Goal: Navigation & Orientation: Find specific page/section

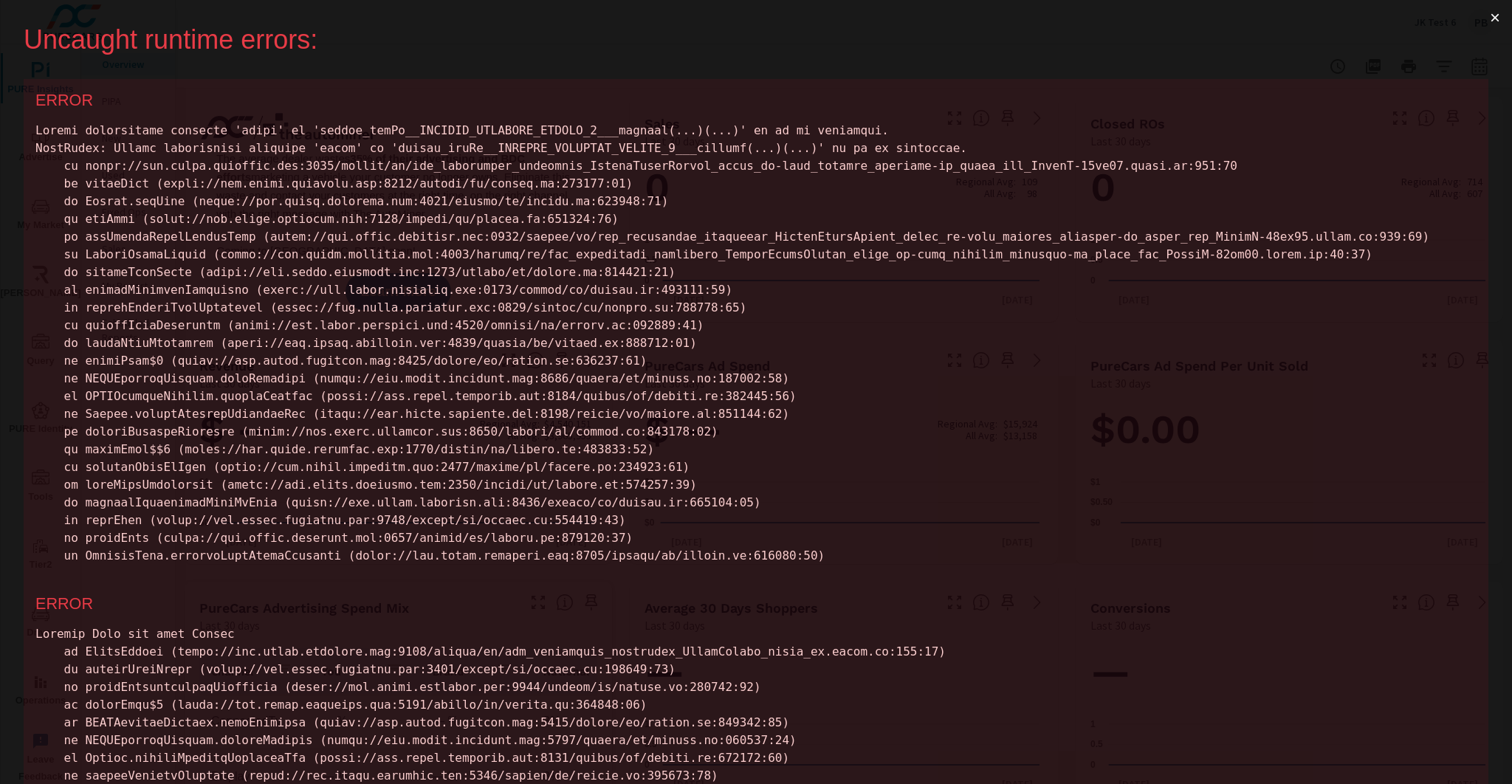
click at [1486, 16] on button "×" at bounding box center [1495, 17] width 34 height 36
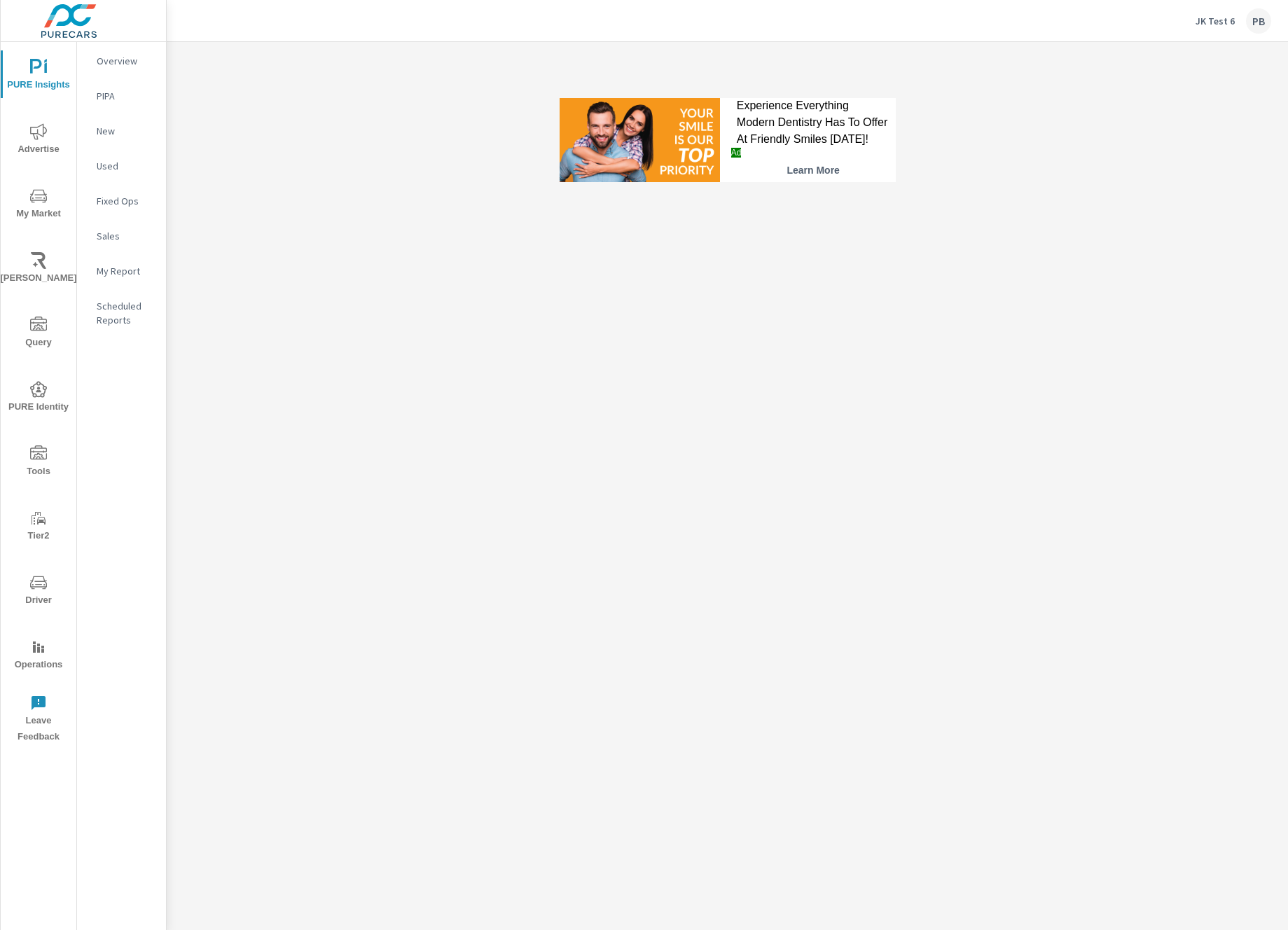
click at [791, 121] on div "Experience Everything Modern Dentistry Has To Offer At Friendly Smiles [DATE]!" at bounding box center [813, 122] width 154 height 51
click at [777, 119] on div "Experience Everything Modern Dentistry Has To Offer At Friendly Smiles [DATE]!" at bounding box center [813, 122] width 154 height 51
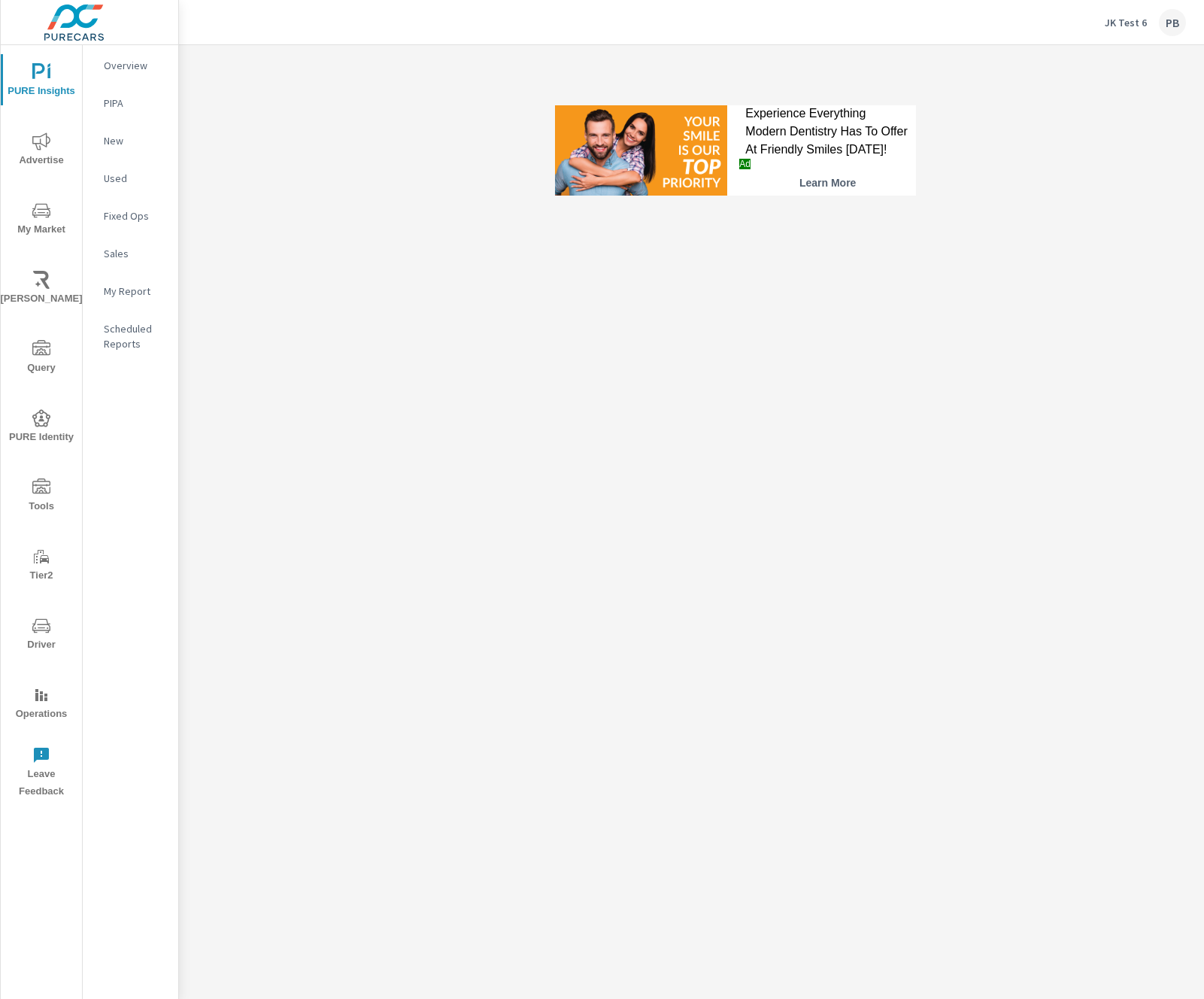
click at [818, 134] on div "Experience Everything Modern Dentistry Has To Offer At Friendly Smiles [DATE]!" at bounding box center [827, 131] width 165 height 54
drag, startPoint x: 787, startPoint y: 146, endPoint x: 774, endPoint y: 143, distance: 13.3
click at [787, 146] on div "Experience Everything Modern Dentistry Has To Offer At Friendly Smiles [DATE]!" at bounding box center [827, 131] width 165 height 54
drag, startPoint x: 744, startPoint y: 135, endPoint x: 756, endPoint y: 129, distance: 13.4
click at [745, 135] on div "Experience Everything Modern Dentistry Has To Offer At Friendly Smiles [DATE]!" at bounding box center [827, 131] width 165 height 54
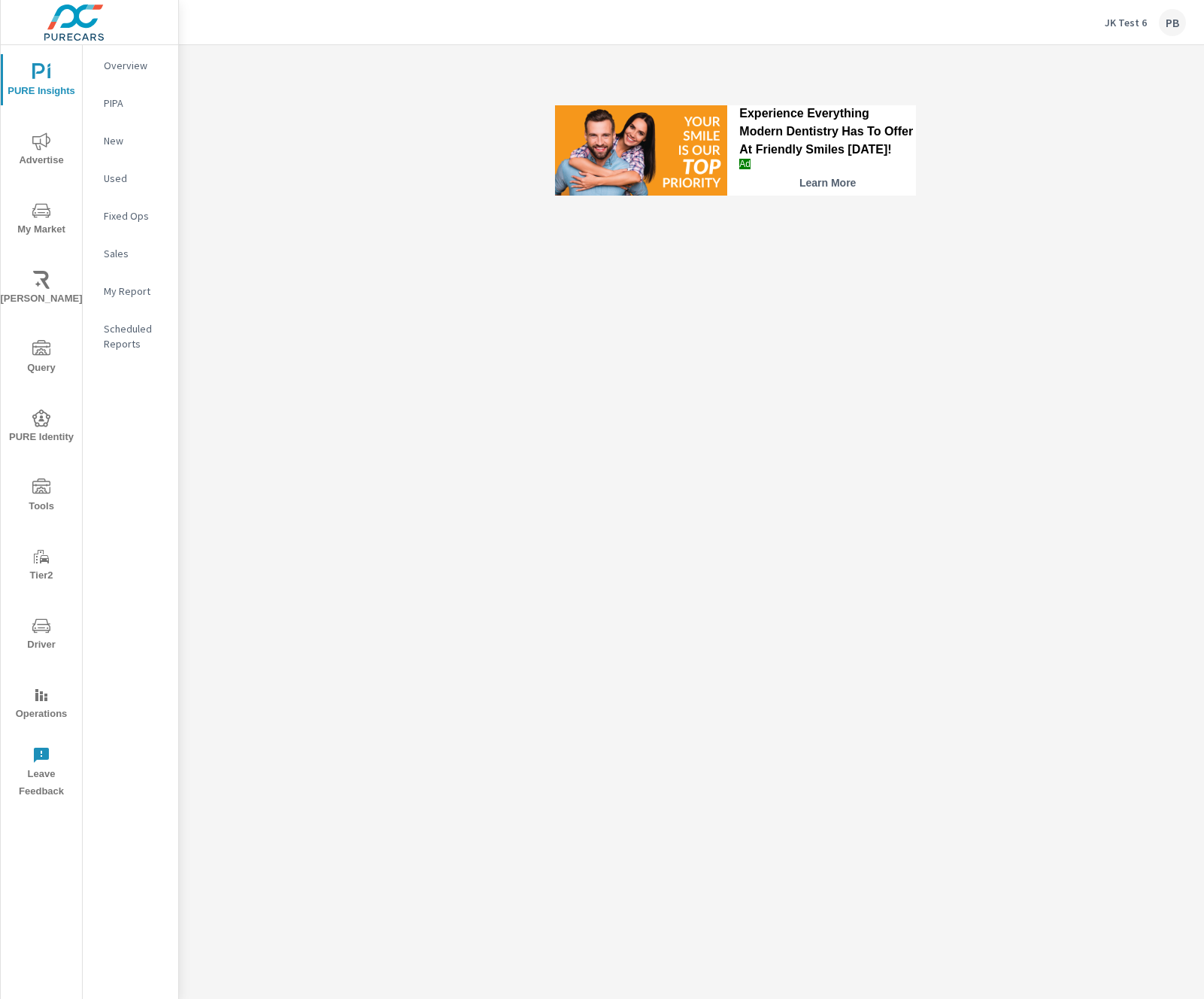
click at [1070, 330] on div "Experience Everything Modern Dentistry Has To Offer At Friendly Smiles [DATE]! …" at bounding box center [691, 522] width 1024 height 954
click at [780, 137] on div "Experience Everything Modern Dentistry Has To Offer At Friendly Smiles [DATE]!" at bounding box center [827, 131] width 177 height 54
drag, startPoint x: 763, startPoint y: 168, endPoint x: 795, endPoint y: 159, distance: 33.2
click at [795, 159] on div "Ad" at bounding box center [827, 164] width 177 height 11
click at [1013, 267] on div "Experience Everything Modern Dentistry Has To Offer At Friendly Smiles Today! A…" at bounding box center [691, 522] width 1024 height 954
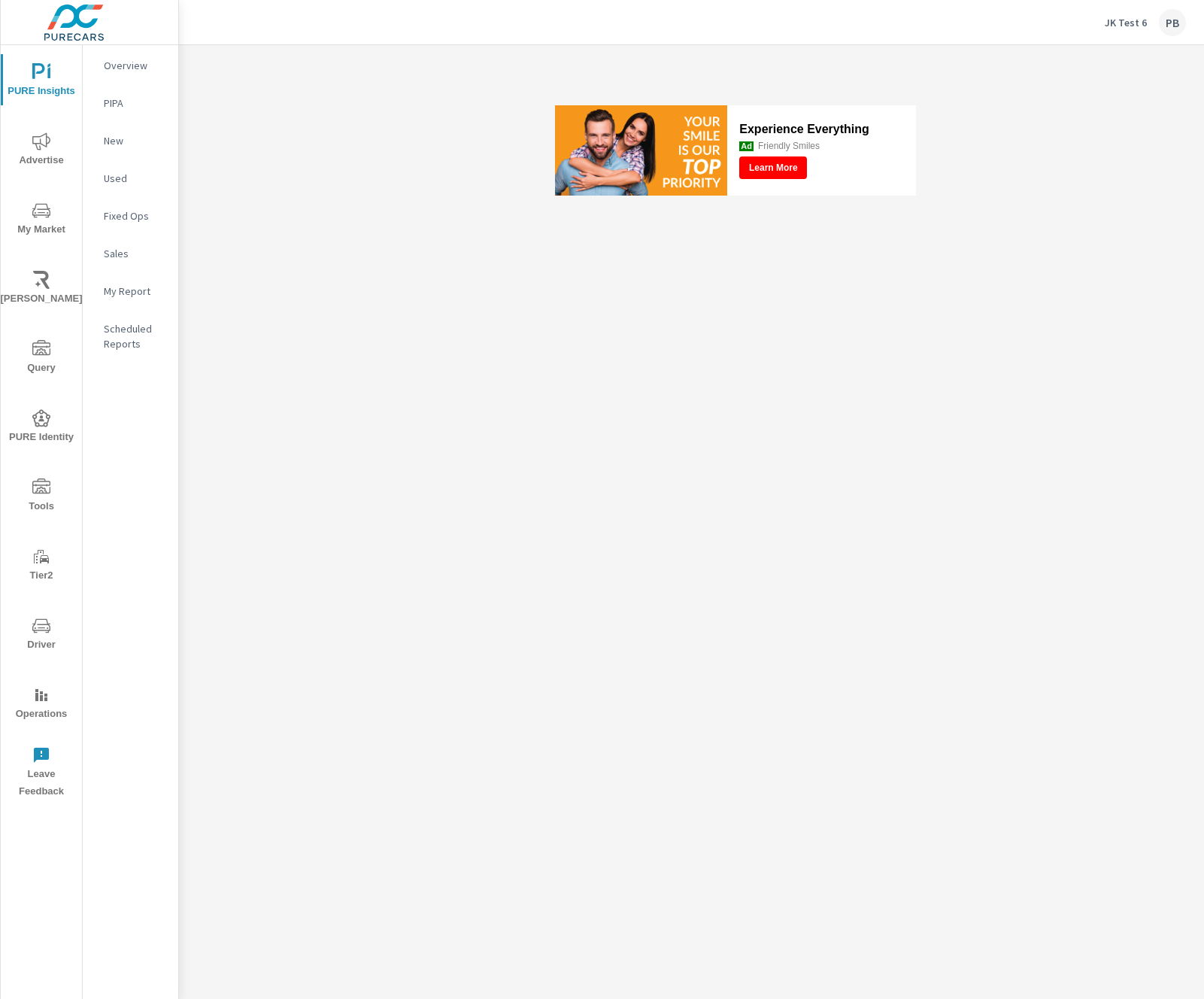
click at [1029, 190] on div "Experience Everything Ad Friendly Smiles Learn More" at bounding box center [735, 150] width 1113 height 210
click at [890, 148] on div "Experience Everything" at bounding box center [827, 128] width 177 height 40
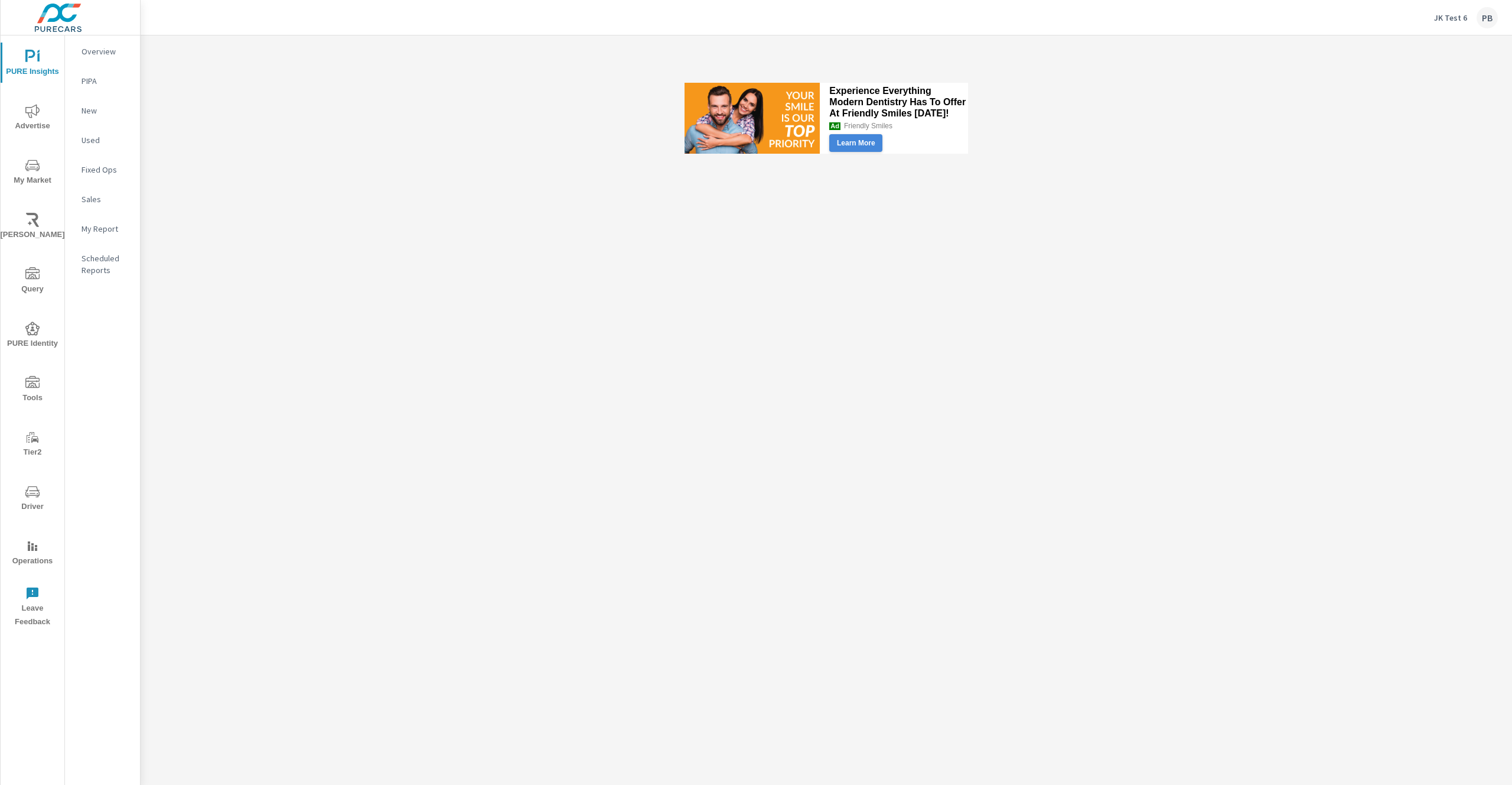
click at [1027, 182] on div "Experience Everything Modern Dentistry Has To Offer At Friendly Smiles [DATE]! …" at bounding box center [826, 118] width 1372 height 165
click at [1118, 180] on div "Experience Everything Modern Dentistry Has To Offer At Friendly Smiles [DATE]! …" at bounding box center [826, 118] width 1372 height 165
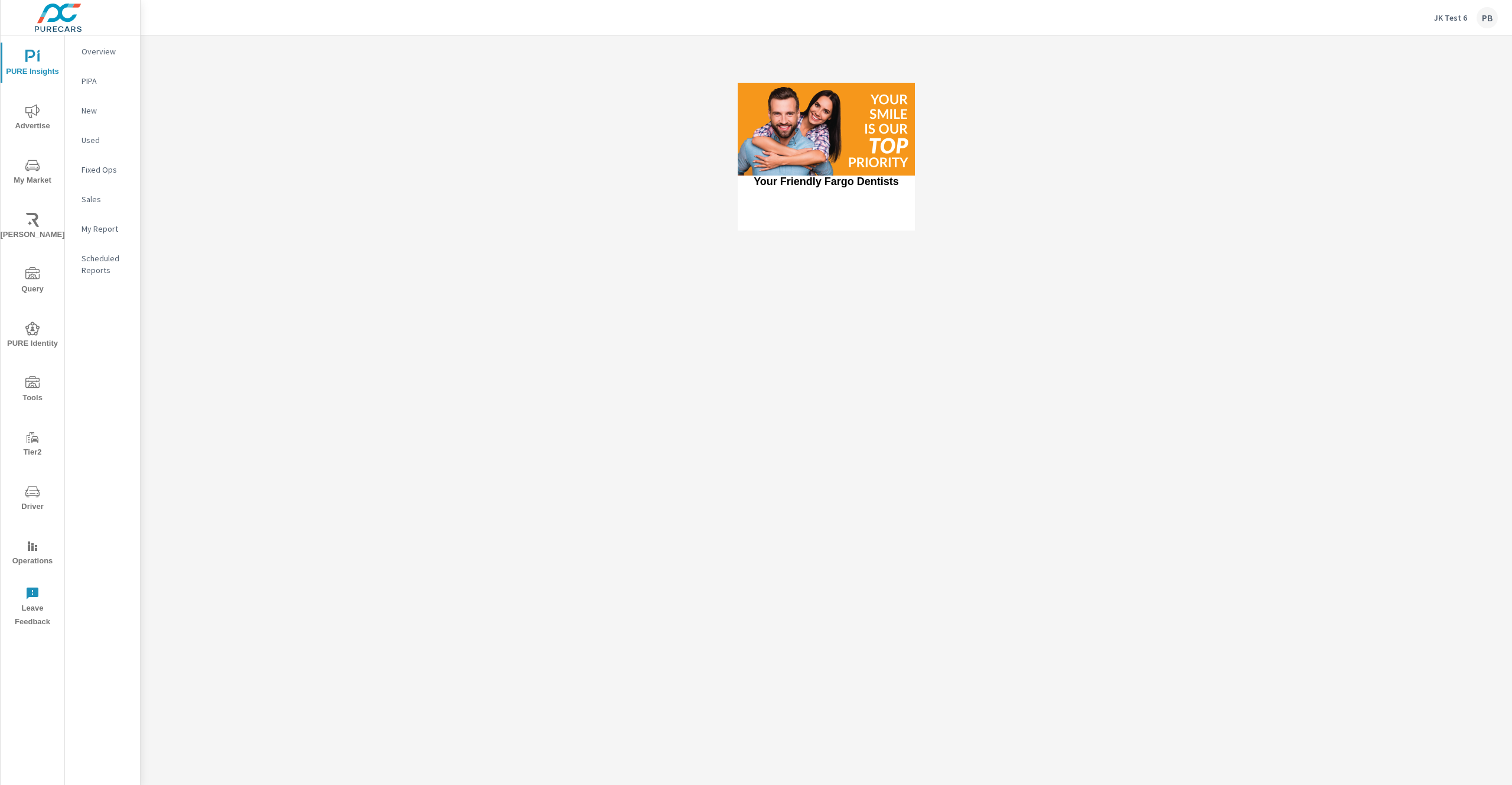
click at [599, 128] on div "Your Friendly Fargo Dentists" at bounding box center [826, 157] width 1372 height 242
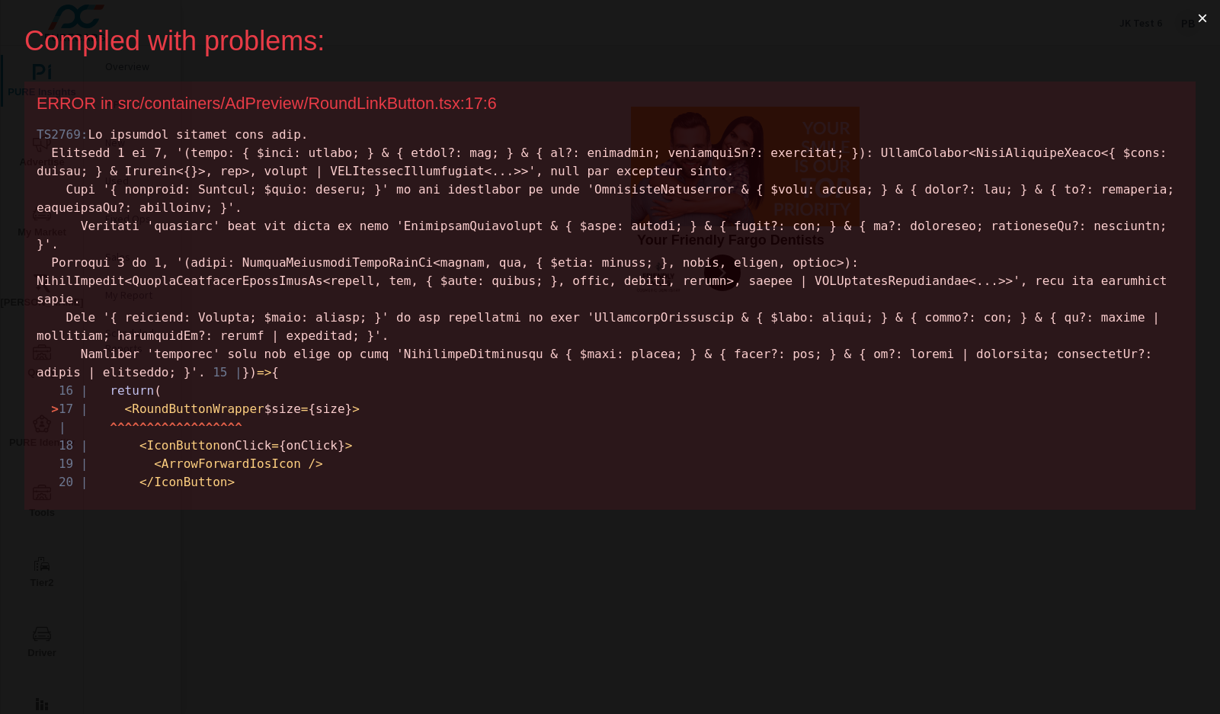
click at [1195, 19] on button "×" at bounding box center [1202, 18] width 35 height 37
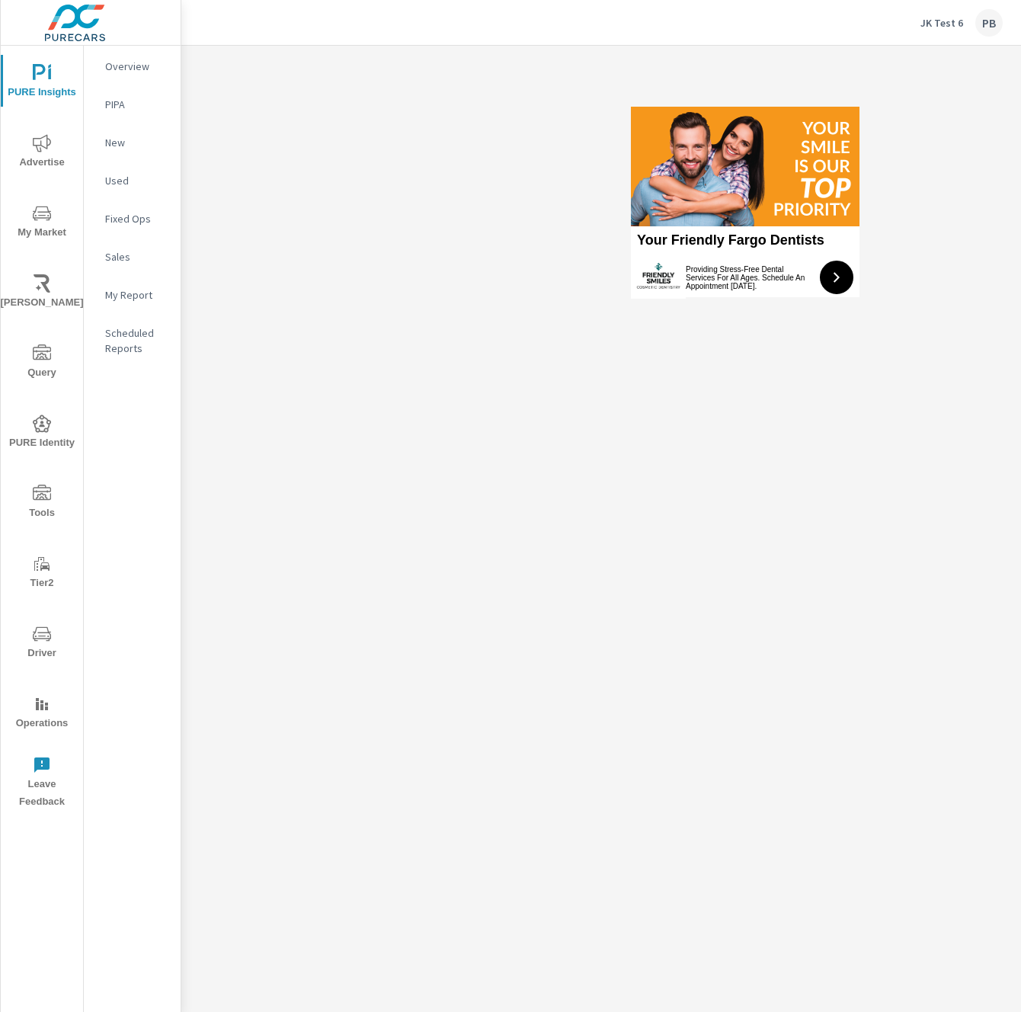
click at [865, 458] on div "Your Friendly Fargo Dentists Providing Stress-Free Dental Services For All Ages…" at bounding box center [601, 529] width 840 height 966
click at [984, 148] on div "Your Friendly Fargo Dentists Providing Stress-Free Dental Services For All Ages…" at bounding box center [745, 202] width 1128 height 312
click at [900, 56] on div "Your Friendly Fargo Dentists Providing Stress-Free Dental Services For All Ages…" at bounding box center [745, 202] width 1128 height 312
click at [909, 95] on div "Your Friendly Fargo Dentists Providing Stress-Free Dental Services For All Ages…" at bounding box center [745, 202] width 1128 height 312
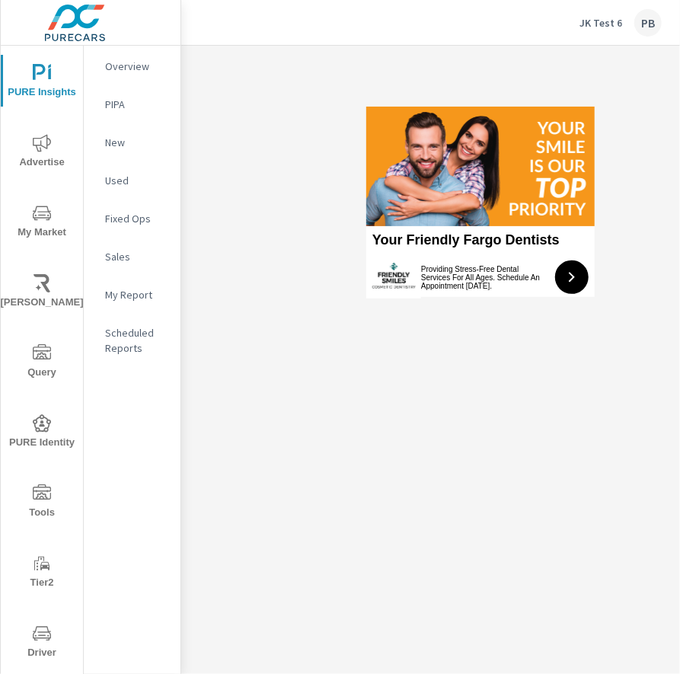
scroll to position [0, 273]
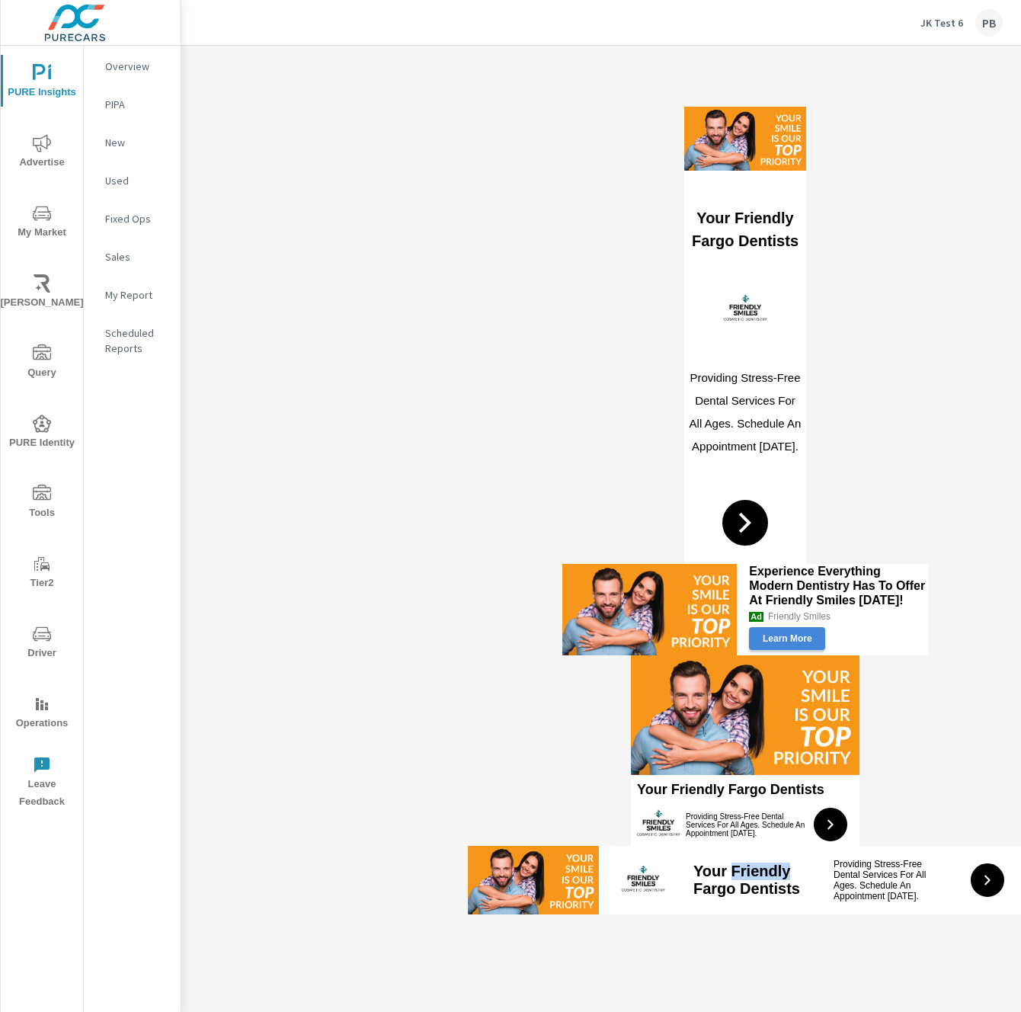
click at [729, 871] on div "Your Friendly Fargo Dentists" at bounding box center [751, 879] width 117 height 35
